Goal: Transaction & Acquisition: Purchase product/service

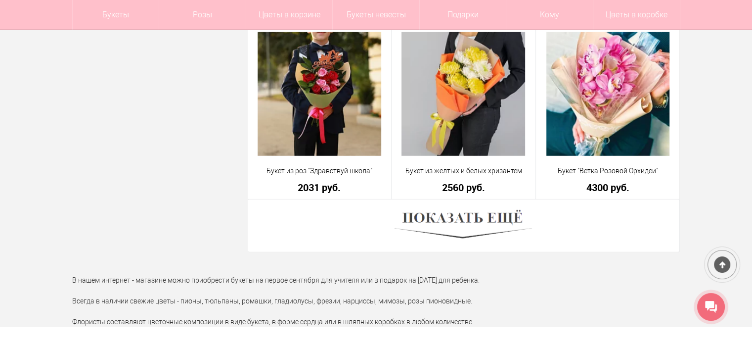
scroll to position [2868, 0]
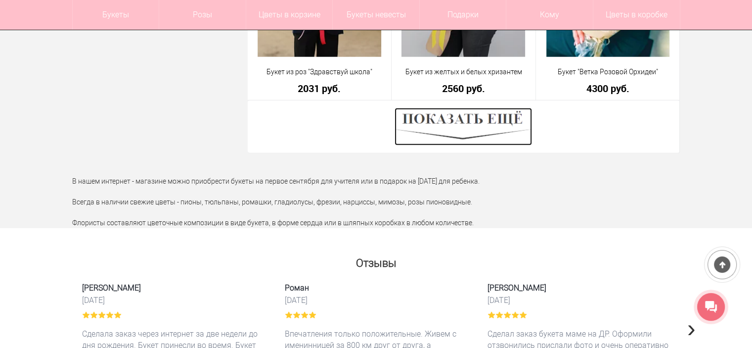
click at [456, 138] on img at bounding box center [463, 127] width 137 height 38
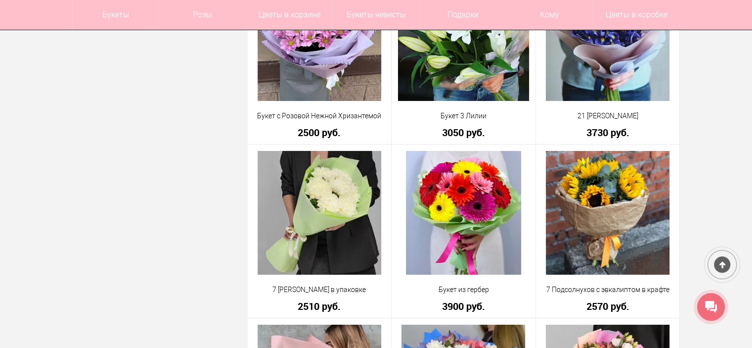
scroll to position [3363, 0]
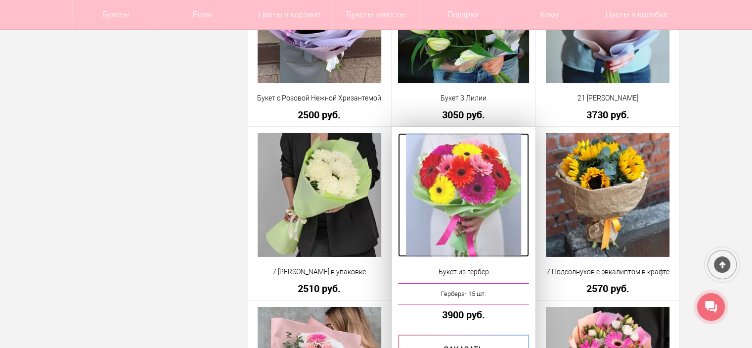
click at [477, 225] on img at bounding box center [464, 195] width 116 height 124
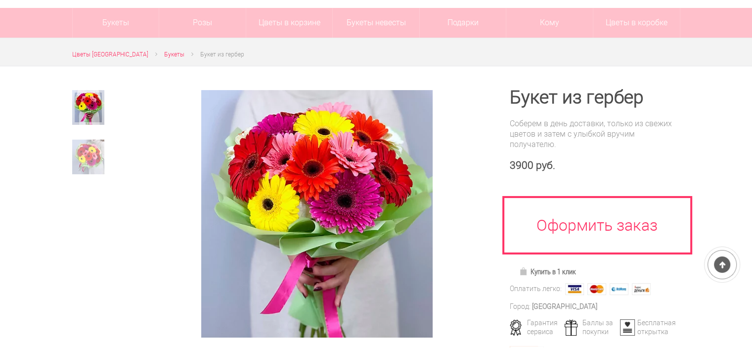
scroll to position [99, 0]
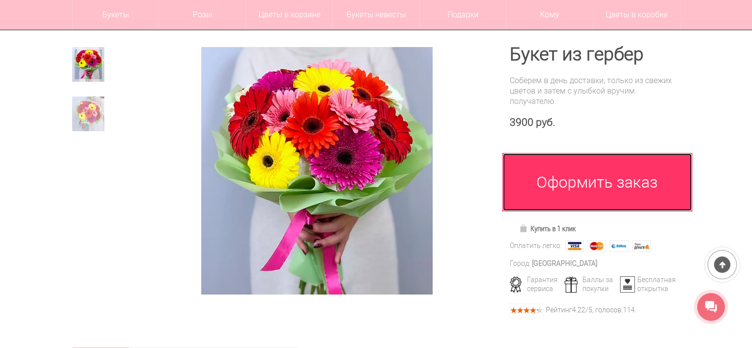
click at [599, 186] on link "Оформить заказ" at bounding box center [597, 182] width 190 height 58
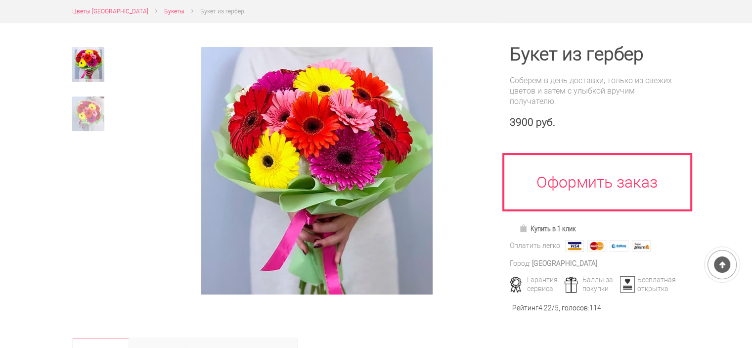
scroll to position [129, 0]
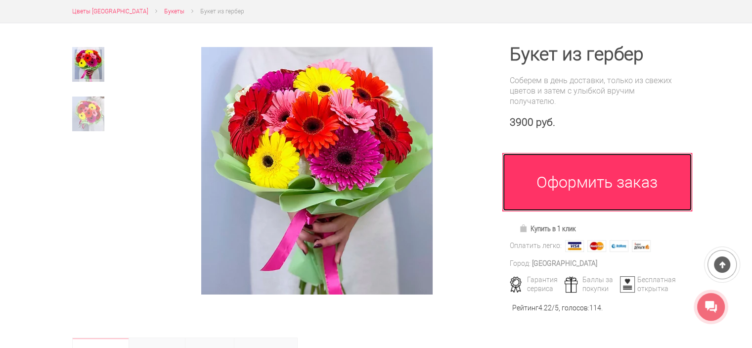
click at [559, 190] on link "Оформить заказ" at bounding box center [597, 182] width 190 height 58
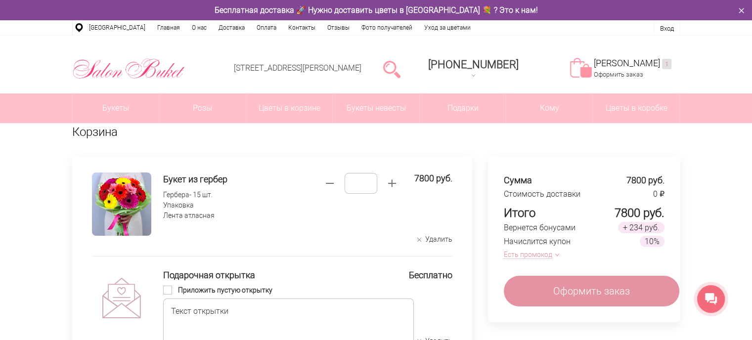
click at [337, 184] on span "button" at bounding box center [329, 183] width 15 height 15
type input "*"
